Goal: Information Seeking & Learning: Find specific page/section

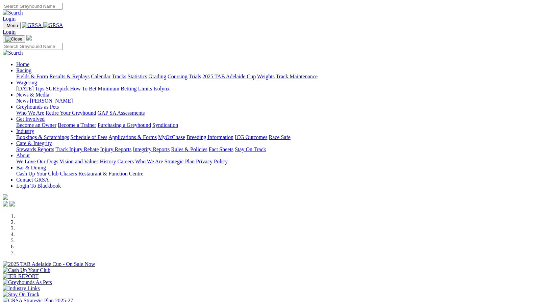
scroll to position [243, 0]
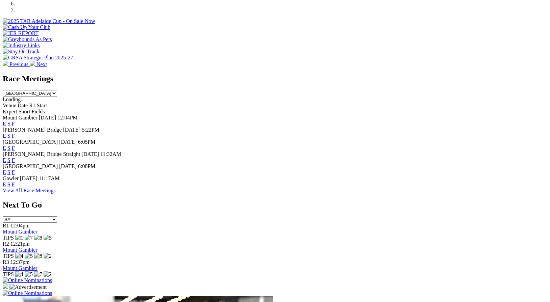
click at [15, 121] on link "F" at bounding box center [13, 124] width 3 height 6
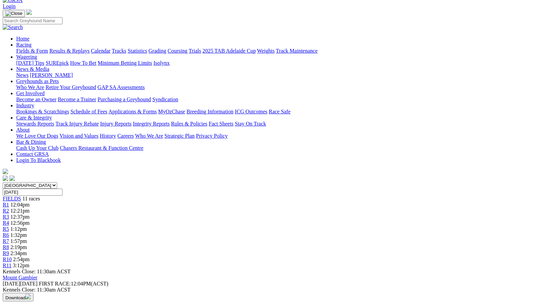
scroll to position [37, 0]
click at [34, 49] on link "Fields & Form" at bounding box center [32, 52] width 32 height 6
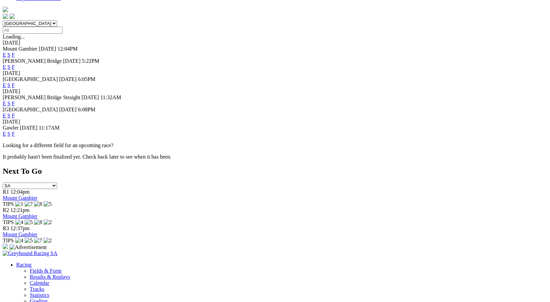
scroll to position [201, 0]
click at [15, 130] on link "F" at bounding box center [13, 133] width 3 height 6
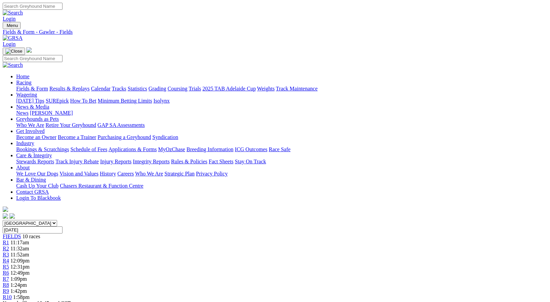
click at [29, 86] on link "Fields & Form" at bounding box center [32, 89] width 32 height 6
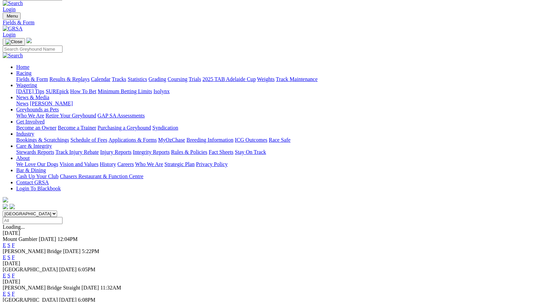
scroll to position [14, 0]
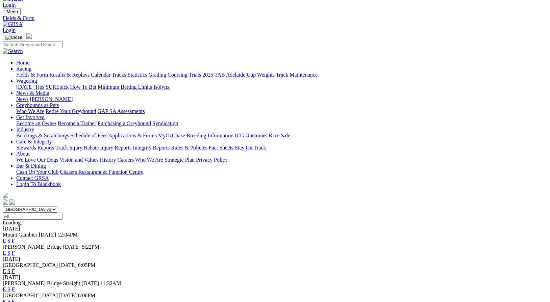
click at [170, 145] on link "Integrity Reports" at bounding box center [151, 148] width 37 height 6
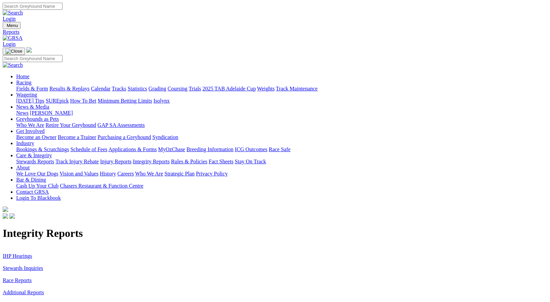
click at [43, 266] on link "Stewards Inquiries" at bounding box center [23, 269] width 41 height 6
